Goal: Task Accomplishment & Management: Complete application form

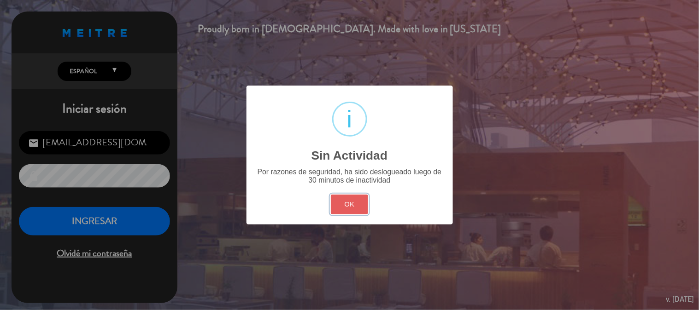
click at [351, 207] on button "OK" at bounding box center [349, 205] width 37 height 20
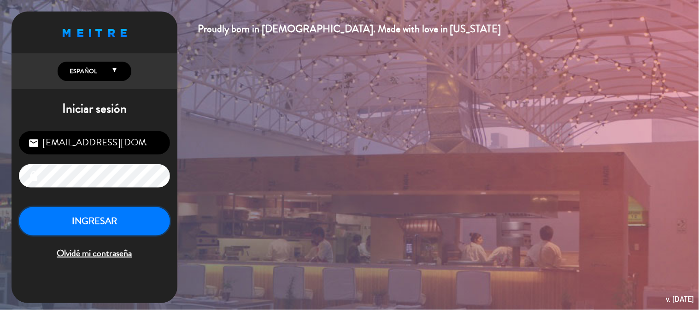
click at [158, 222] on button "INGRESAR" at bounding box center [94, 221] width 151 height 29
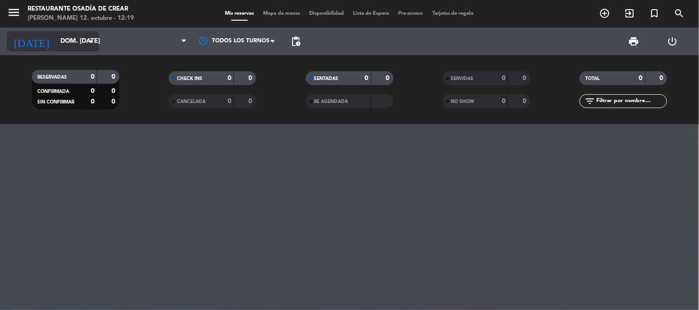
click at [56, 43] on input "dom. [DATE]" at bounding box center [100, 41] width 88 height 17
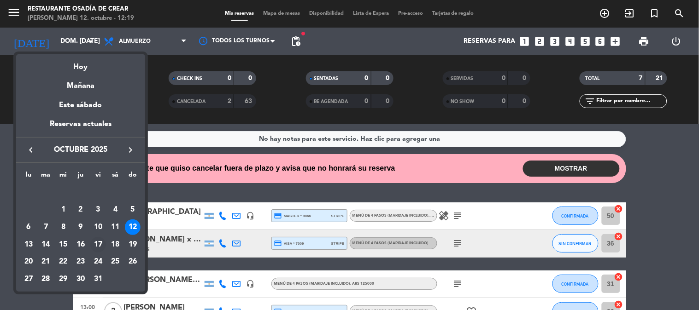
click at [97, 247] on div "17" at bounding box center [98, 245] width 16 height 16
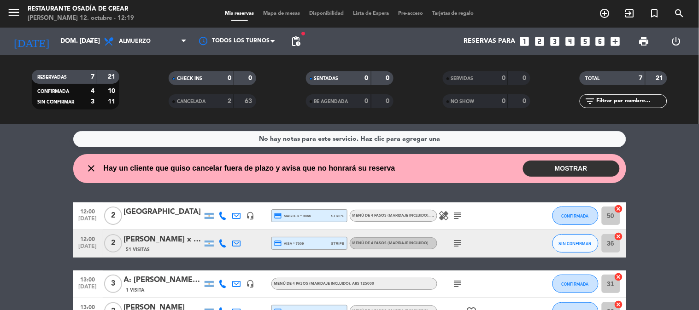
type input "vie. [DATE]"
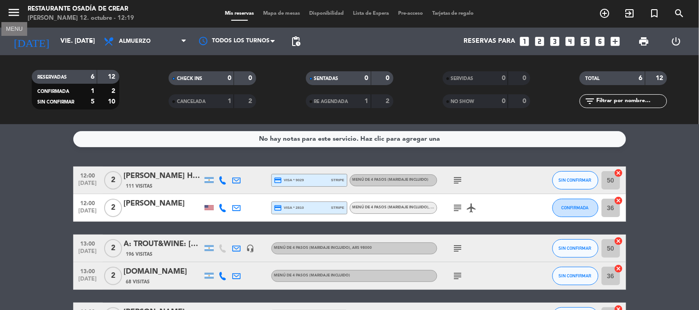
click at [20, 12] on icon "menu" at bounding box center [14, 13] width 14 height 14
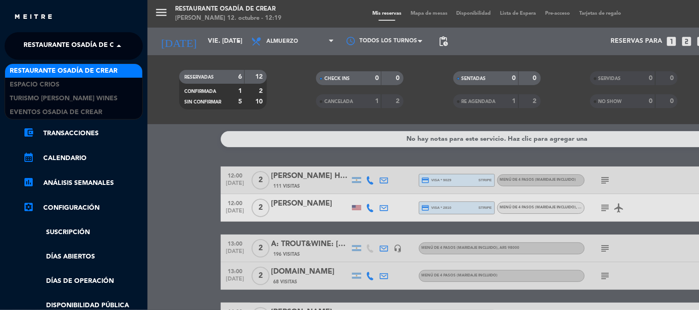
click at [117, 47] on span at bounding box center [121, 45] width 16 height 19
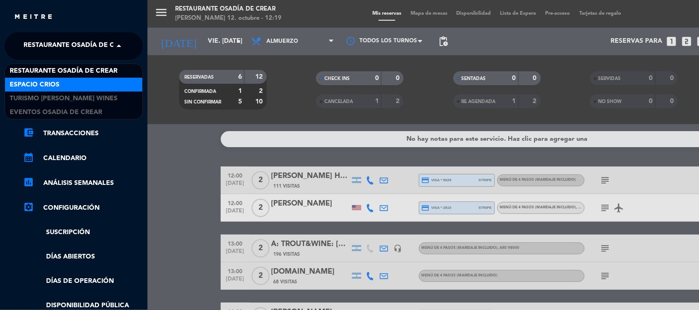
click at [85, 86] on div "Espacio Crios" at bounding box center [73, 85] width 137 height 14
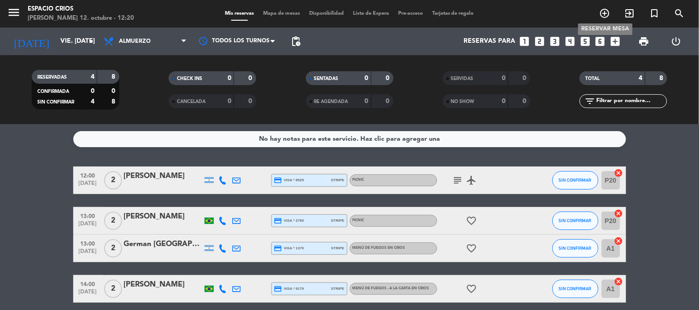
click at [604, 12] on icon "add_circle_outline" at bounding box center [604, 13] width 11 height 11
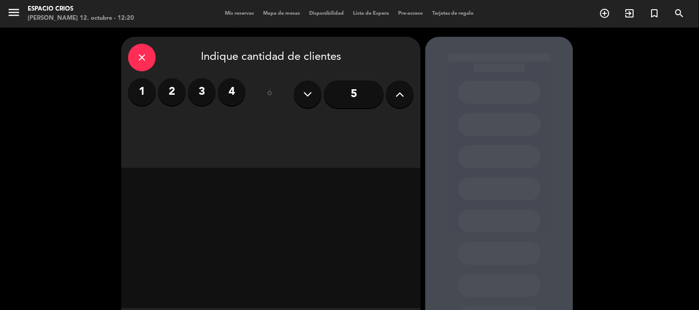
click at [169, 94] on label "2" at bounding box center [172, 92] width 28 height 28
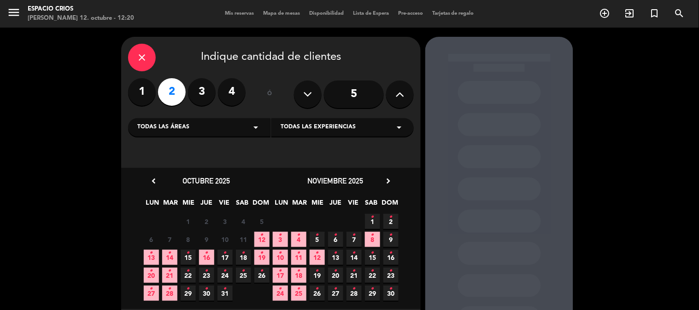
click at [254, 128] on icon "arrow_drop_down" at bounding box center [255, 127] width 11 height 11
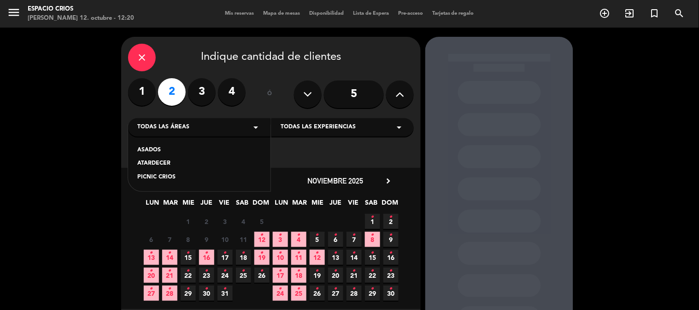
click at [162, 151] on div "ASADOS" at bounding box center [199, 150] width 124 height 9
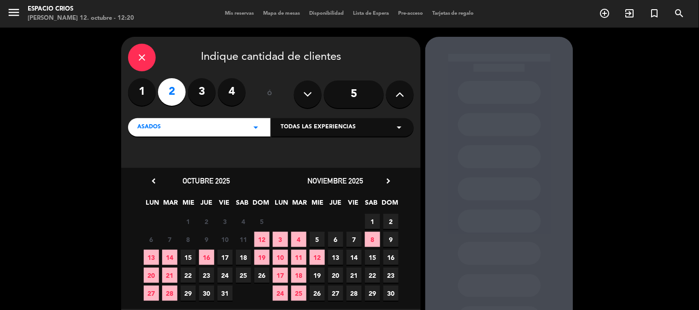
scroll to position [47, 0]
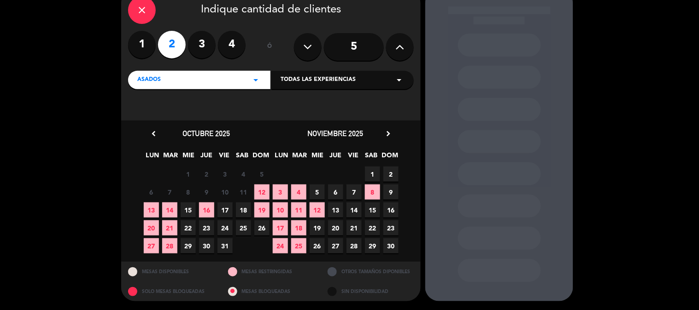
click at [223, 207] on span "17" at bounding box center [224, 210] width 15 height 15
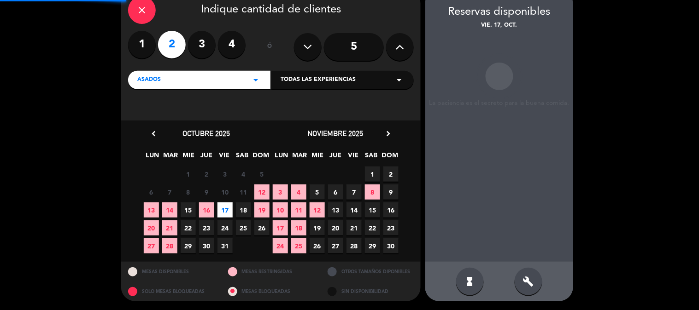
scroll to position [37, 0]
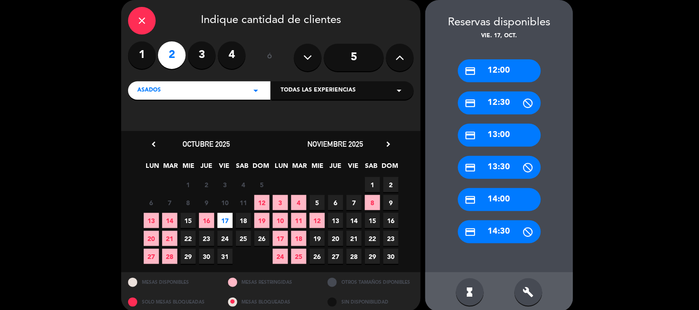
click at [509, 136] on div "credit_card 13:00" at bounding box center [499, 135] width 83 height 23
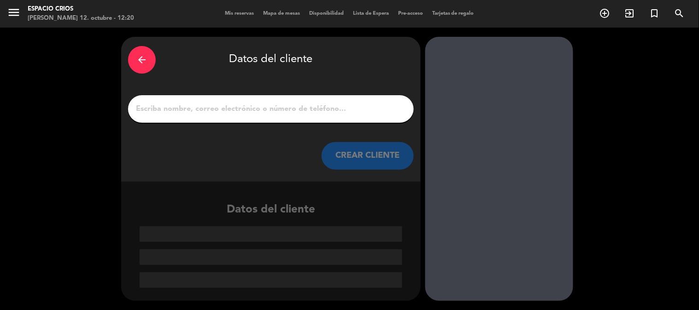
click at [145, 110] on input "1" at bounding box center [271, 109] width 272 height 13
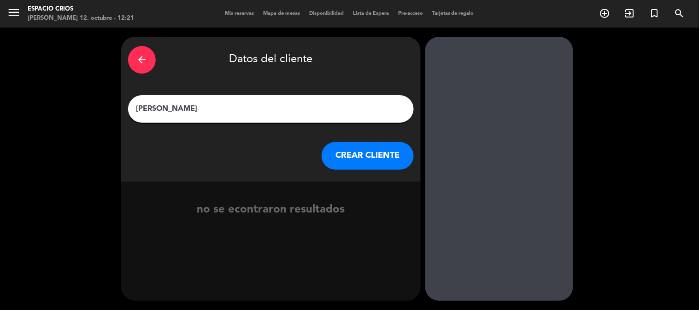
type input "[PERSON_NAME]"
click at [386, 154] on button "CREAR CLIENTE" at bounding box center [368, 156] width 92 height 28
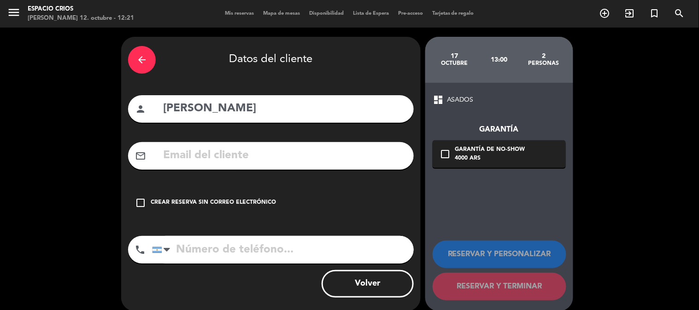
click at [249, 155] on input "text" at bounding box center [284, 155] width 245 height 19
click at [143, 198] on icon "check_box_outline_blank" at bounding box center [140, 203] width 11 height 11
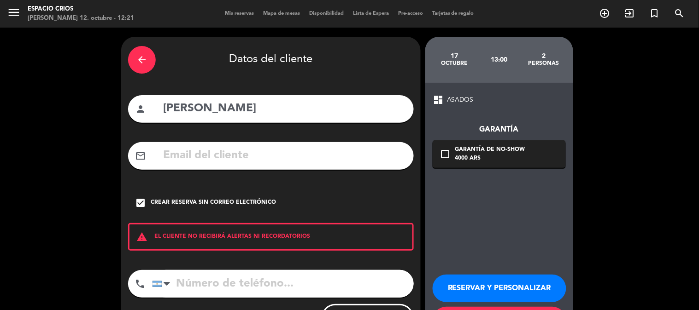
click at [188, 291] on input "tel" at bounding box center [283, 284] width 262 height 28
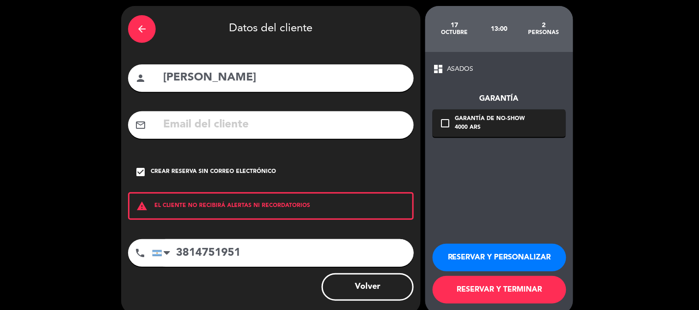
scroll to position [44, 0]
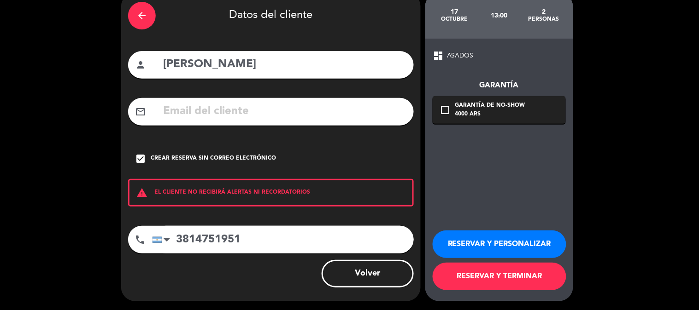
type input "3814751951"
click at [511, 246] on button "RESERVAR Y PERSONALIZAR" at bounding box center [500, 245] width 134 height 28
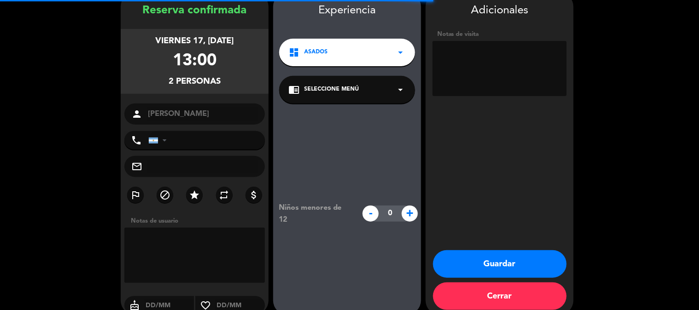
type input "[PHONE_NUMBER]"
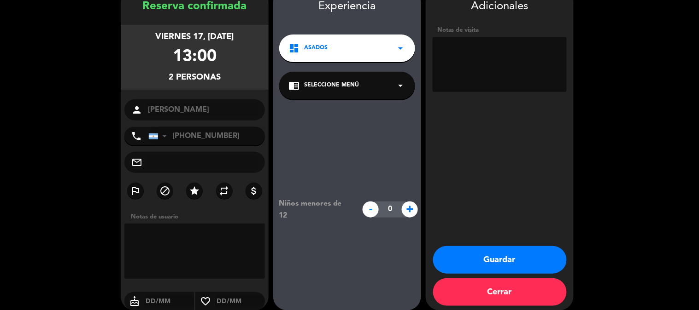
scroll to position [58, 0]
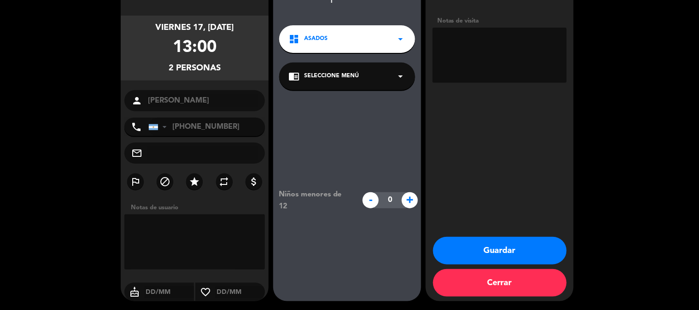
click at [514, 250] on button "Guardar" at bounding box center [500, 251] width 134 height 28
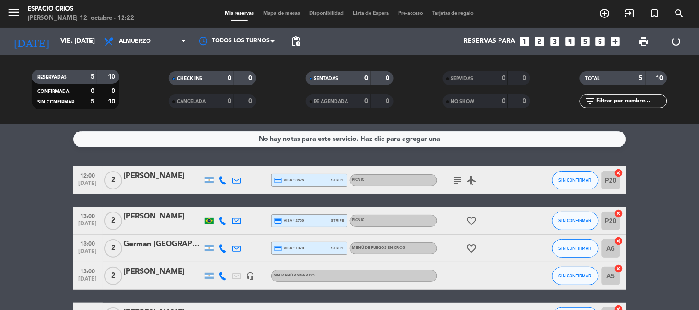
scroll to position [51, 0]
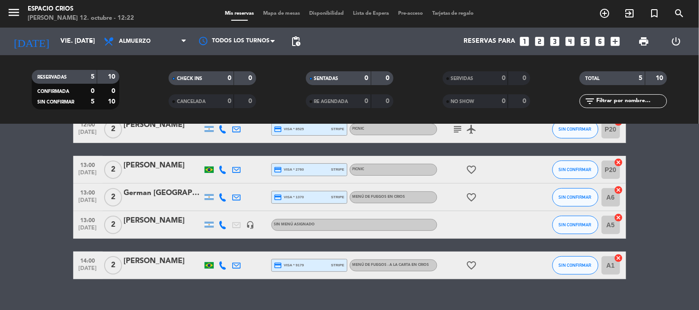
click at [158, 231] on div at bounding box center [163, 231] width 78 height 7
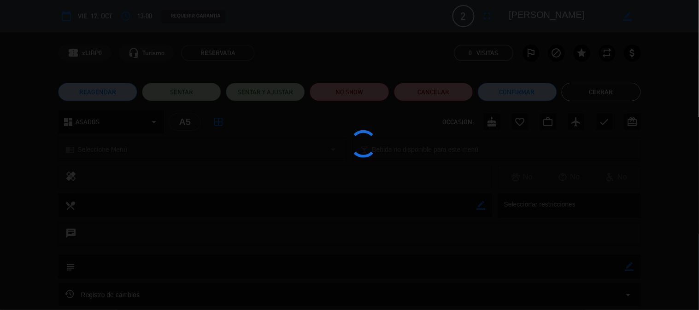
click at [158, 231] on div at bounding box center [349, 155] width 699 height 310
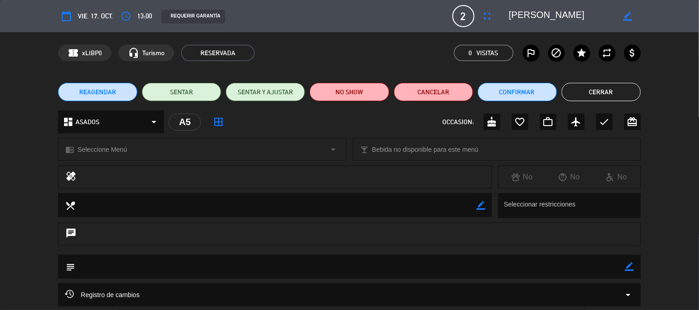
click at [413, 203] on textarea at bounding box center [275, 204] width 401 height 23
click at [99, 203] on textarea at bounding box center [275, 204] width 401 height 23
click at [485, 205] on icon "border_color" at bounding box center [480, 205] width 9 height 9
click at [169, 208] on textarea at bounding box center [275, 204] width 401 height 23
type textarea "!"
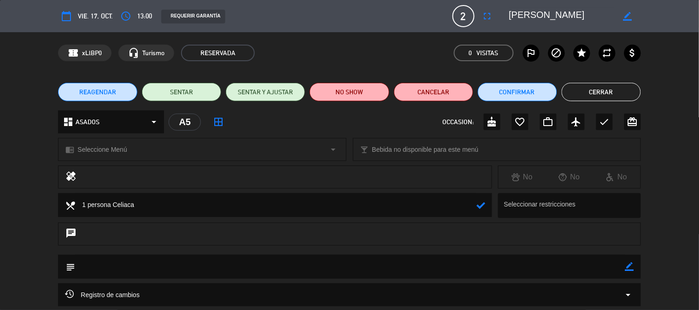
type textarea "1 persona Celiaca"
click at [214, 240] on div "chat" at bounding box center [349, 234] width 582 height 23
click at [485, 205] on icon at bounding box center [480, 205] width 9 height 9
click at [627, 266] on icon "border_color" at bounding box center [629, 267] width 9 height 9
click at [334, 267] on textarea at bounding box center [349, 266] width 549 height 23
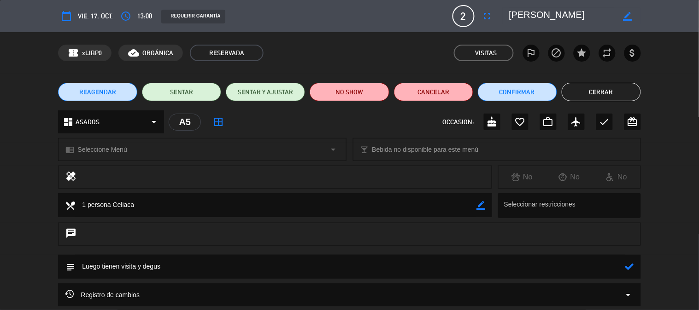
type textarea "Luego tienen visita y degus"
click at [632, 267] on icon at bounding box center [629, 267] width 9 height 9
click at [604, 93] on button "Cerrar" at bounding box center [600, 92] width 79 height 18
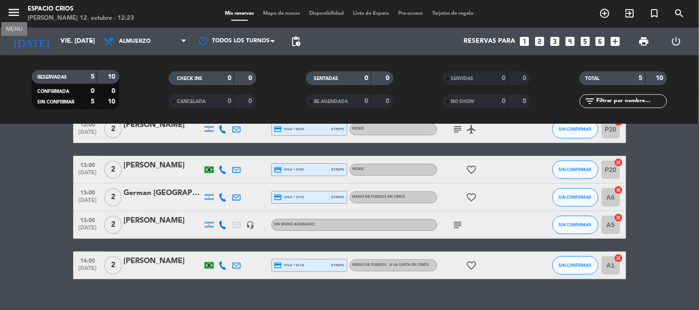
click at [15, 12] on icon "menu" at bounding box center [14, 13] width 14 height 14
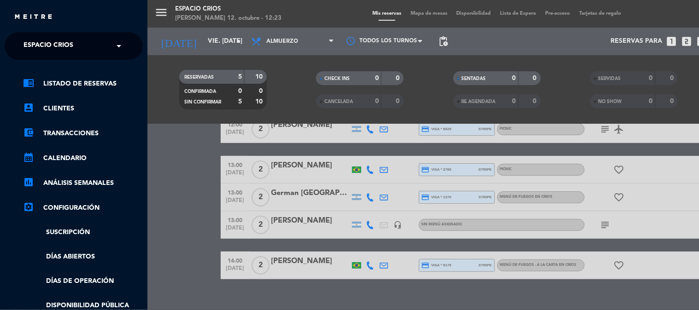
click at [116, 46] on span at bounding box center [121, 45] width 16 height 19
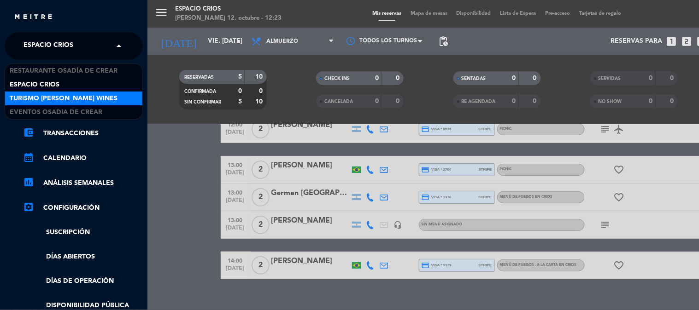
click at [59, 99] on span "Turismo [PERSON_NAME] Wines" at bounding box center [64, 99] width 108 height 11
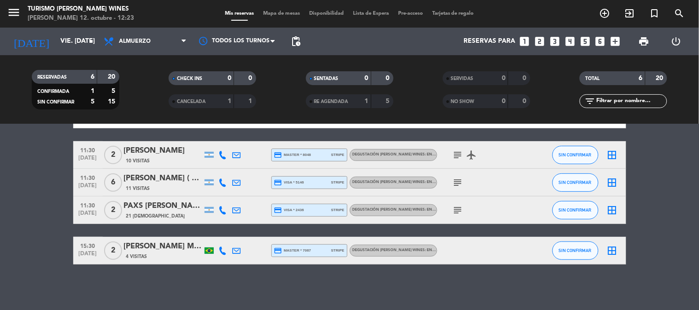
scroll to position [42, 0]
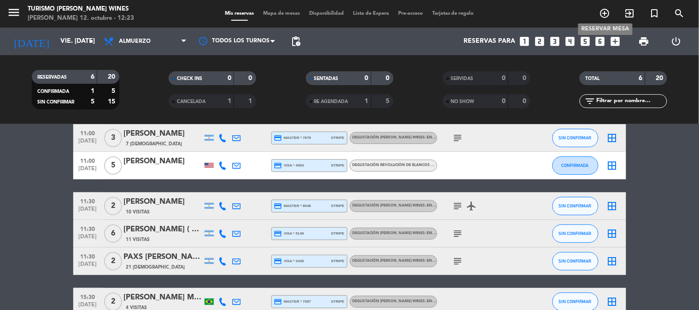
click at [608, 11] on icon "add_circle_outline" at bounding box center [604, 13] width 11 height 11
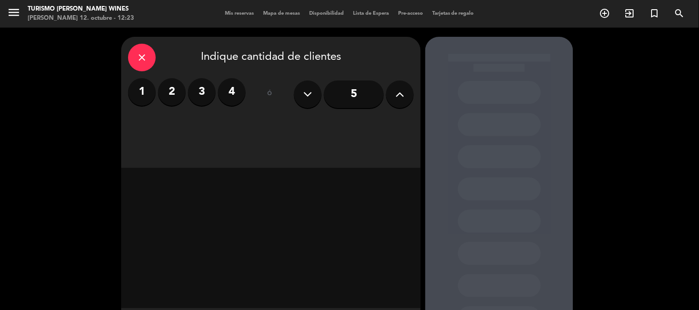
click at [170, 95] on label "2" at bounding box center [172, 92] width 28 height 28
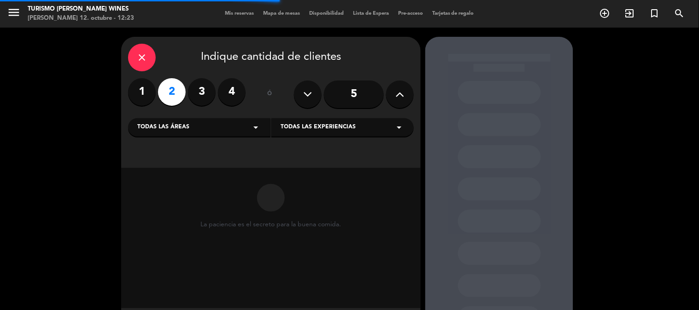
click at [257, 131] on icon "arrow_drop_down" at bounding box center [255, 127] width 11 height 11
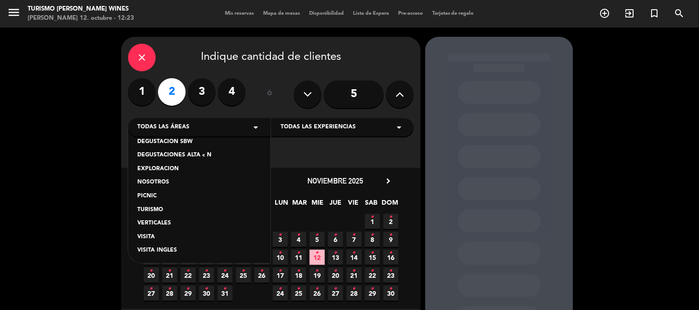
scroll to position [77, 0]
click at [154, 205] on div "TURISMO" at bounding box center [199, 209] width 124 height 9
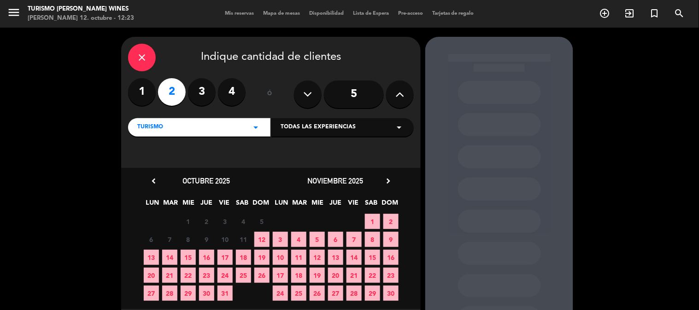
click at [224, 254] on span "17" at bounding box center [224, 257] width 15 height 15
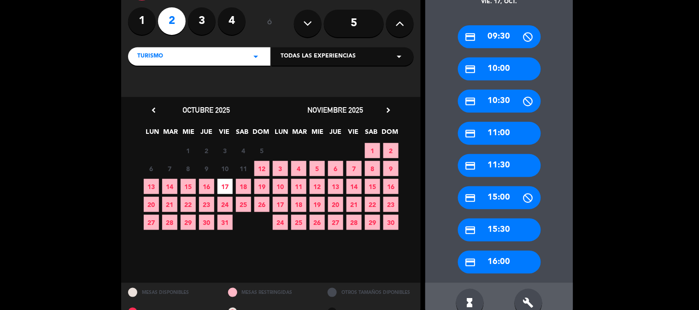
scroll to position [88, 0]
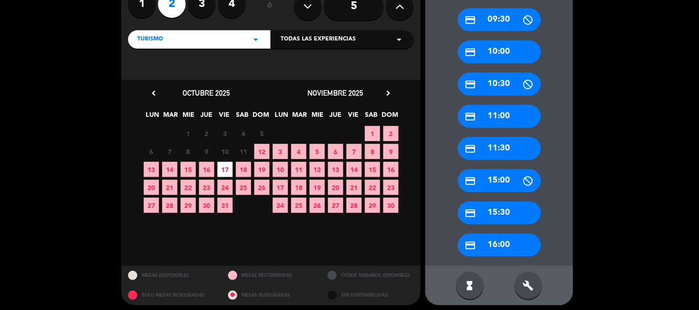
click at [500, 213] on div "credit_card 15:30" at bounding box center [499, 213] width 83 height 23
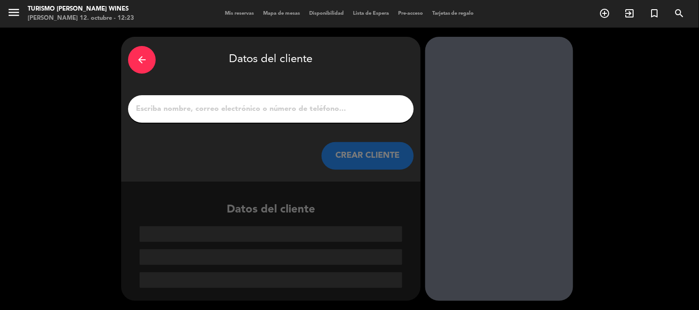
scroll to position [0, 0]
click at [167, 111] on input "1" at bounding box center [271, 109] width 272 height 13
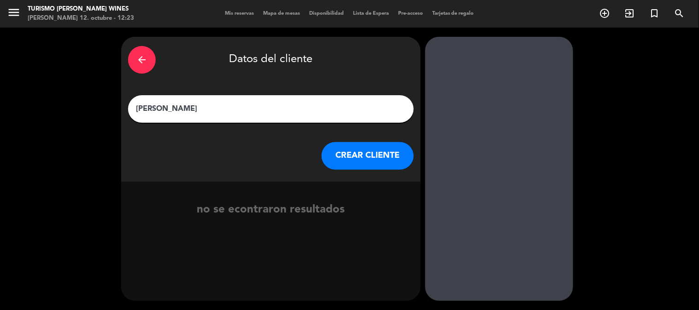
type input "[PERSON_NAME]"
click at [365, 152] on button "CREAR CLIENTE" at bounding box center [368, 156] width 92 height 28
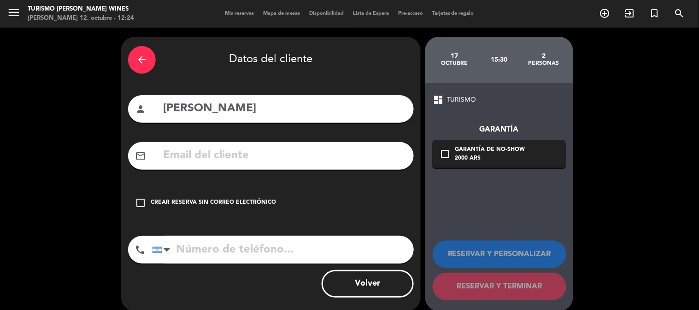
click at [139, 199] on icon "check_box_outline_blank" at bounding box center [140, 203] width 11 height 11
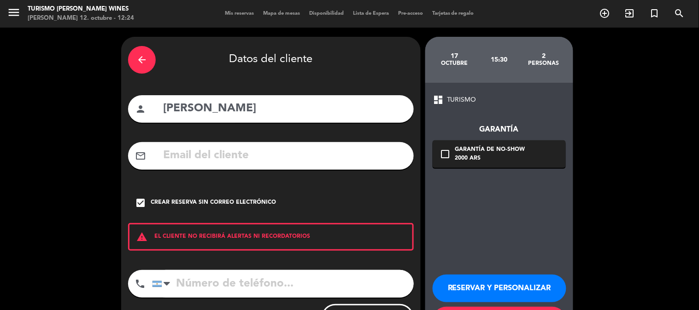
click at [187, 286] on input "tel" at bounding box center [283, 284] width 262 height 28
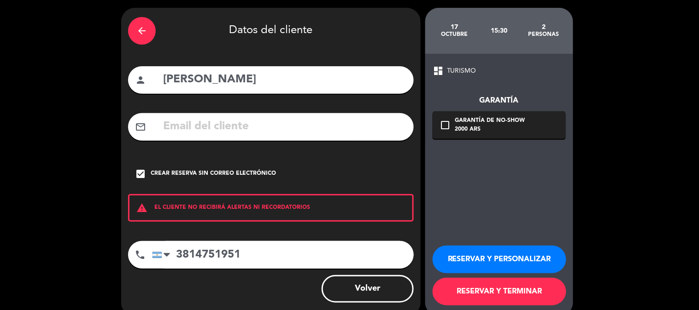
scroll to position [44, 0]
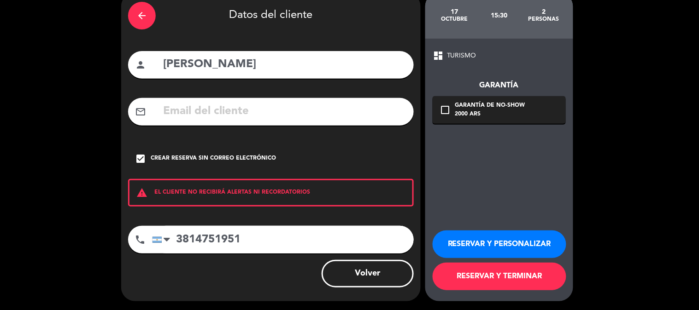
type input "3814751951"
click at [502, 251] on button "RESERVAR Y PERSONALIZAR" at bounding box center [500, 245] width 134 height 28
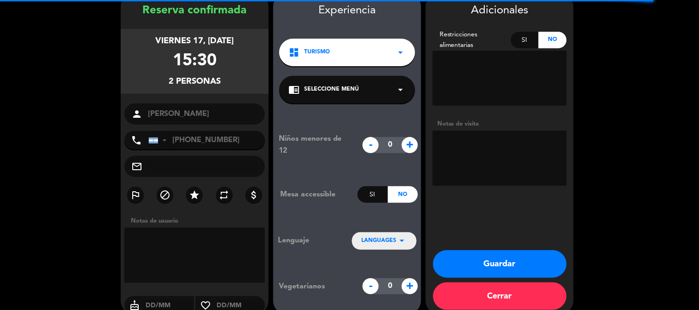
scroll to position [37, 0]
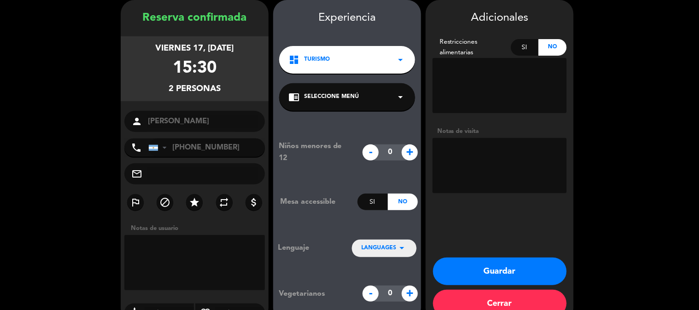
click at [398, 58] on icon "arrow_drop_down" at bounding box center [400, 59] width 11 height 11
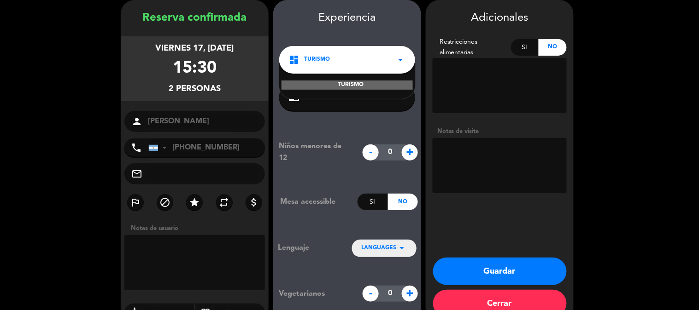
click at [351, 79] on div "TURISMO" at bounding box center [347, 79] width 136 height 39
click at [356, 60] on div "dashboard TURISMO arrow_drop_down" at bounding box center [347, 60] width 136 height 28
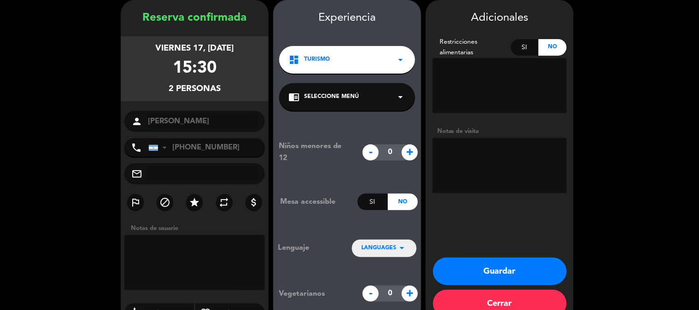
click at [394, 98] on div "chrome_reader_mode Seleccione Menú arrow_drop_down" at bounding box center [347, 97] width 136 height 28
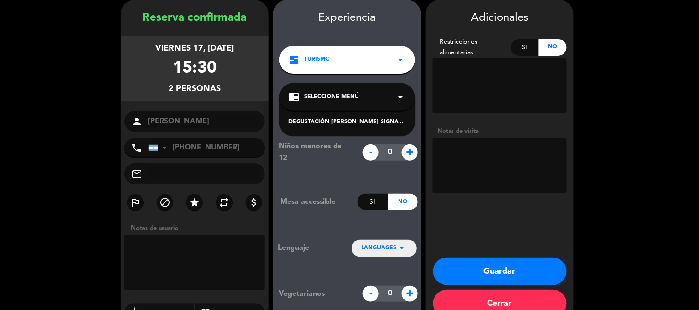
click at [421, 83] on div "Experiencia dashboard TURISMO arrow_drop_down chrome_reader_mode Seleccione Men…" at bounding box center [347, 170] width 148 height 322
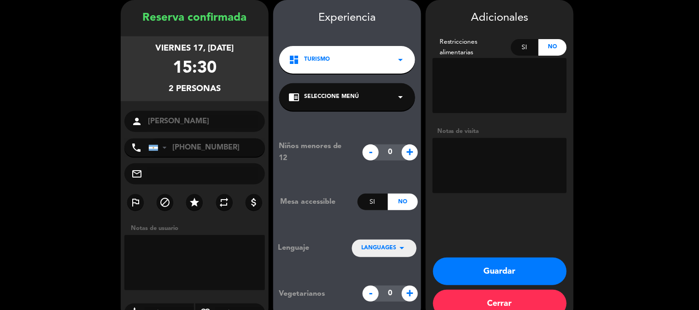
click at [512, 272] on button "Guardar" at bounding box center [500, 272] width 134 height 28
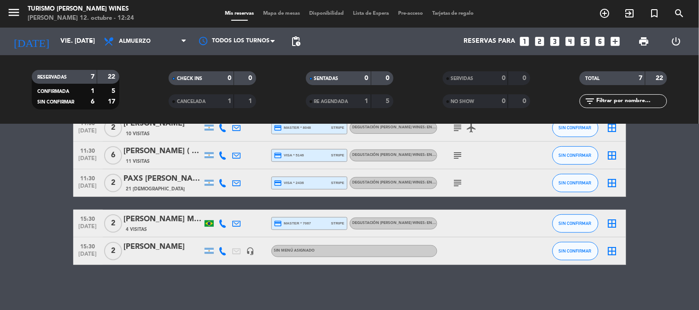
scroll to position [121, 0]
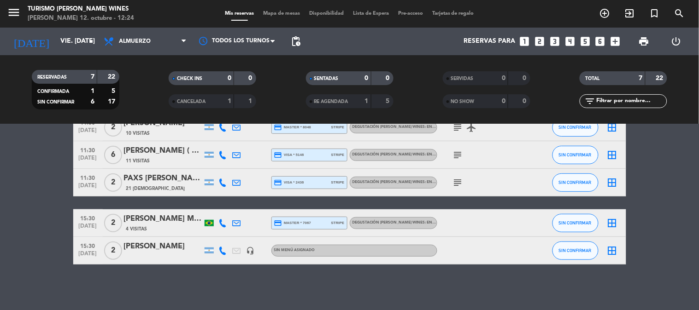
click at [163, 243] on div "[PERSON_NAME]" at bounding box center [163, 247] width 78 height 12
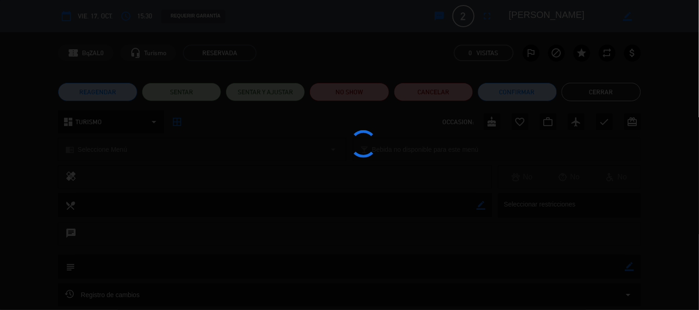
click at [163, 243] on div at bounding box center [349, 155] width 699 height 310
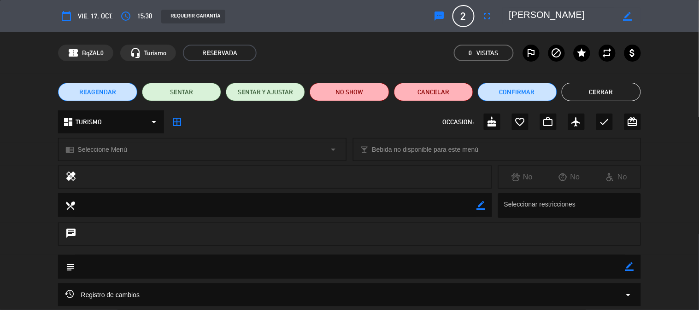
click at [337, 151] on icon "arrow_drop_down" at bounding box center [333, 149] width 11 height 11
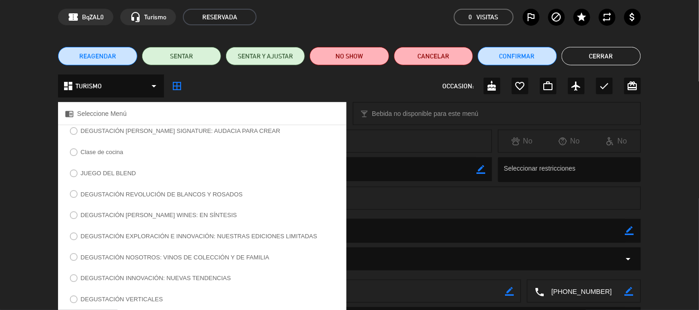
scroll to position [51, 0]
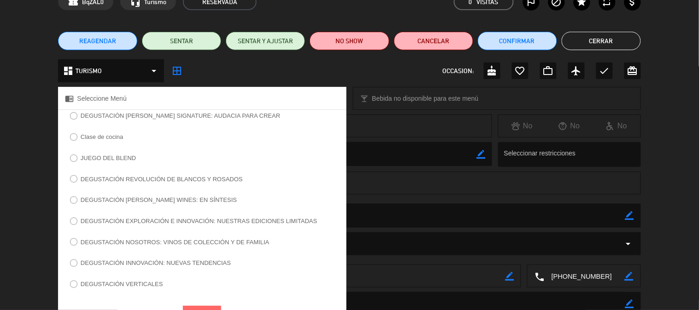
click at [74, 203] on input "DEGUSTACIÓN [PERSON_NAME] WINES: EN SÍNTESIS" at bounding box center [73, 200] width 6 height 6
radio input "true"
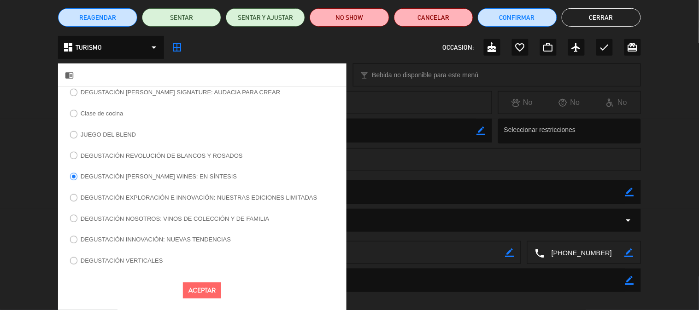
scroll to position [84, 0]
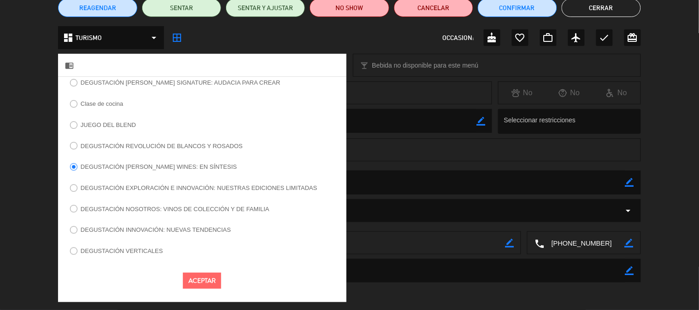
click at [210, 287] on button "Aceptar" at bounding box center [202, 281] width 38 height 16
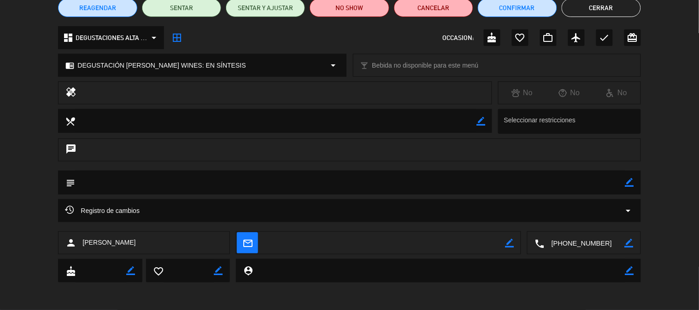
click at [631, 186] on icon "border_color" at bounding box center [629, 182] width 9 height 9
type textarea "13 hrs tienen Asado, Crios"
click at [627, 185] on icon at bounding box center [629, 182] width 9 height 9
click at [625, 2] on button "Cerrar" at bounding box center [600, 8] width 79 height 18
